Goal: Task Accomplishment & Management: Use online tool/utility

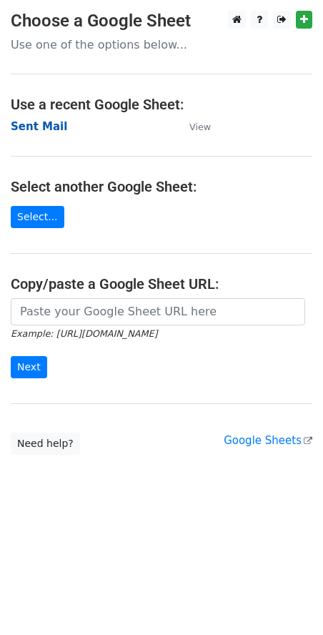
click at [37, 122] on strong "Sent Mail" at bounding box center [39, 126] width 57 height 13
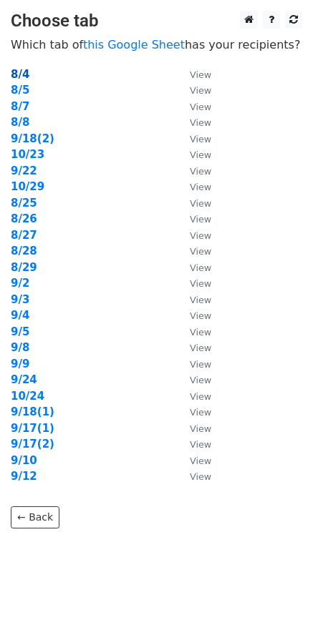
click at [28, 79] on strong "8/4" at bounding box center [20, 74] width 19 height 13
